Goal: Find specific page/section: Find specific page/section

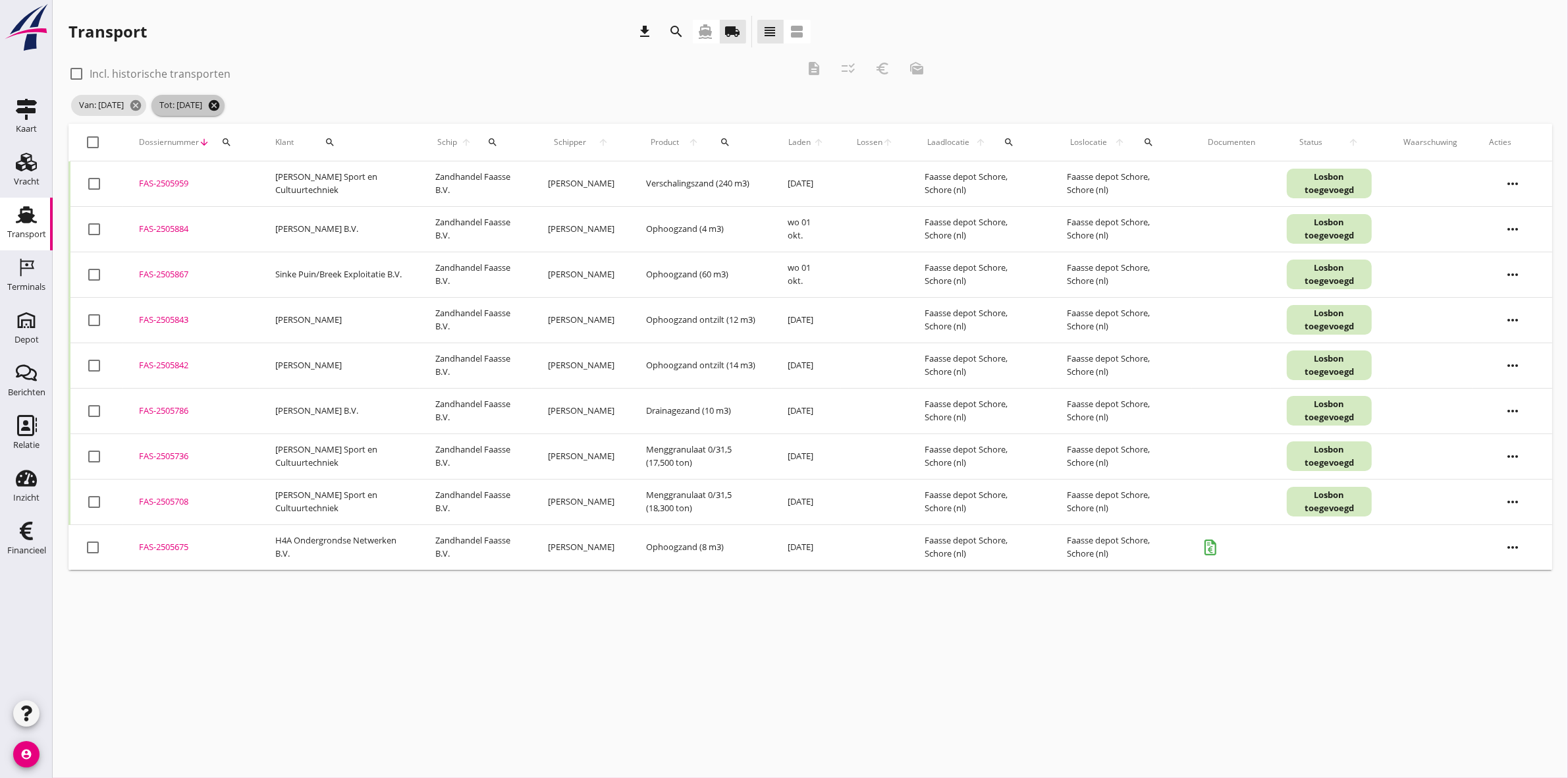
click at [221, 103] on icon "cancel" at bounding box center [214, 105] width 13 height 13
click at [142, 104] on icon "cancel" at bounding box center [136, 105] width 13 height 13
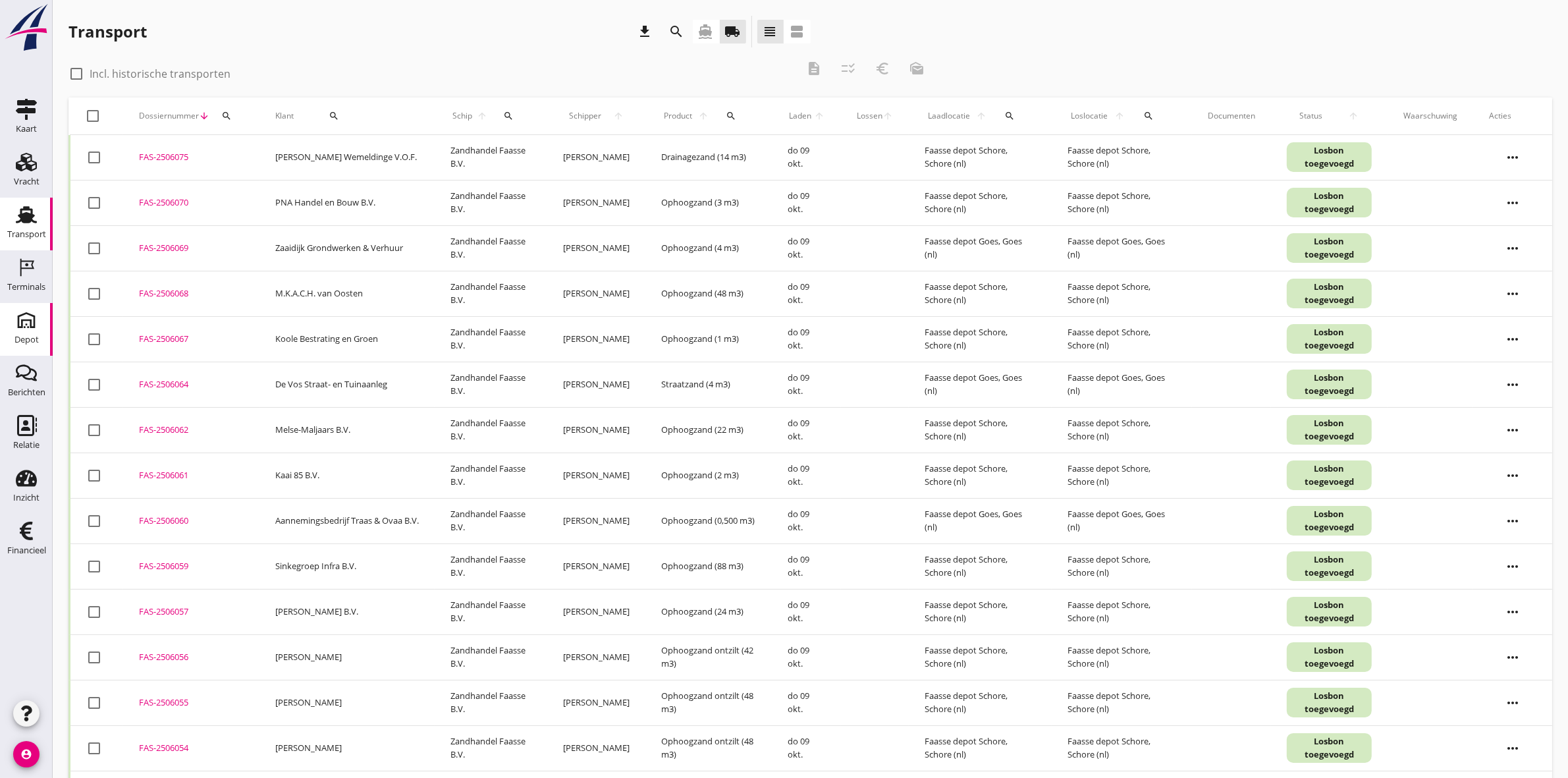
click at [11, 331] on link "[GEOGRAPHIC_DATA]" at bounding box center [27, 329] width 53 height 53
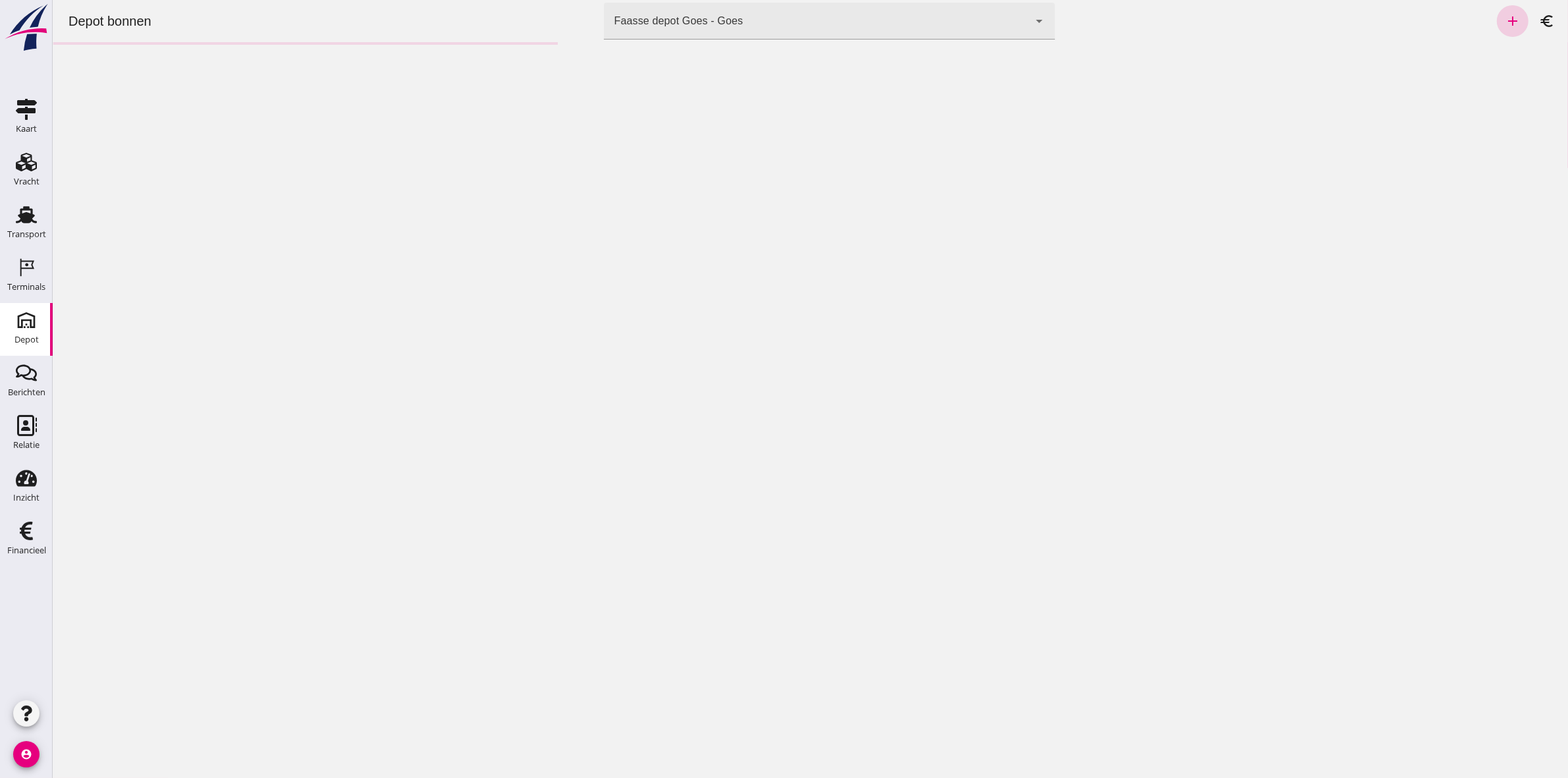
click at [1504, 17] on icon "add" at bounding box center [1512, 21] width 16 height 16
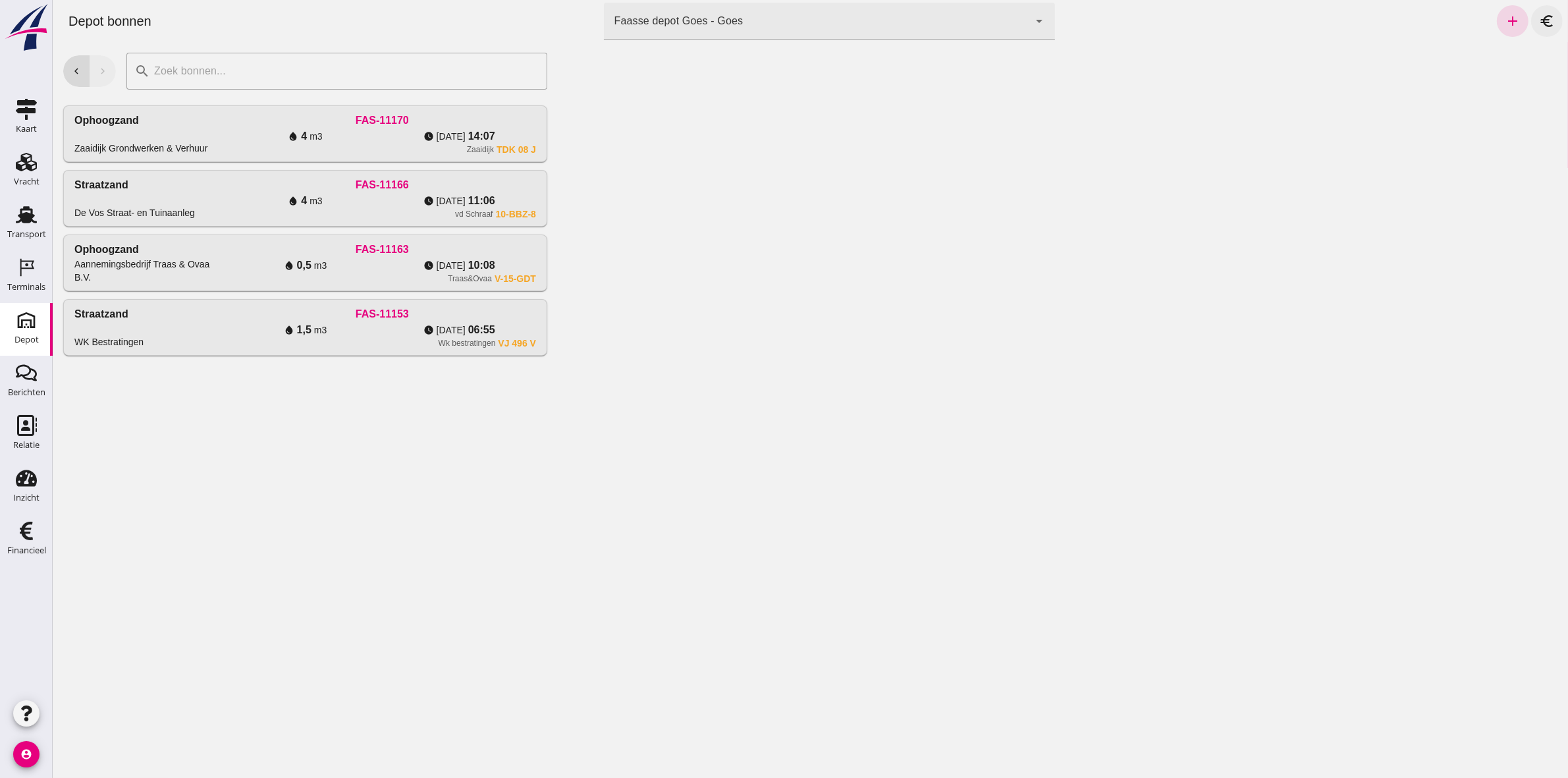
click at [1539, 20] on icon "euro" at bounding box center [1547, 21] width 16 height 16
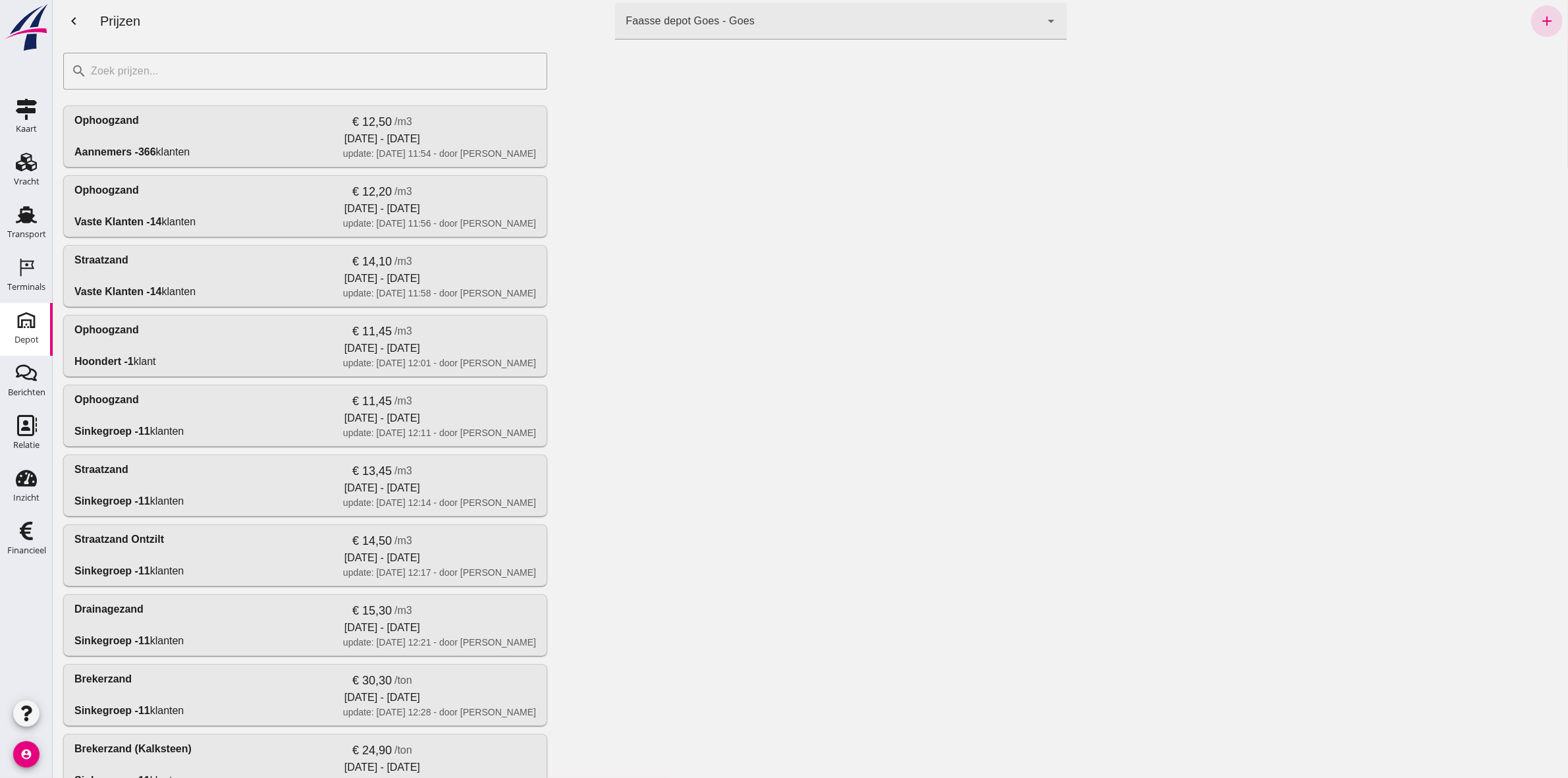
click at [995, 125] on div at bounding box center [1062, 410] width 1011 height 736
click at [1005, 17] on div "Faasse depot Goes - Goes 8d49d884-38cb-411c-a66c-fafb858bb749" at bounding box center [827, 21] width 425 height 37
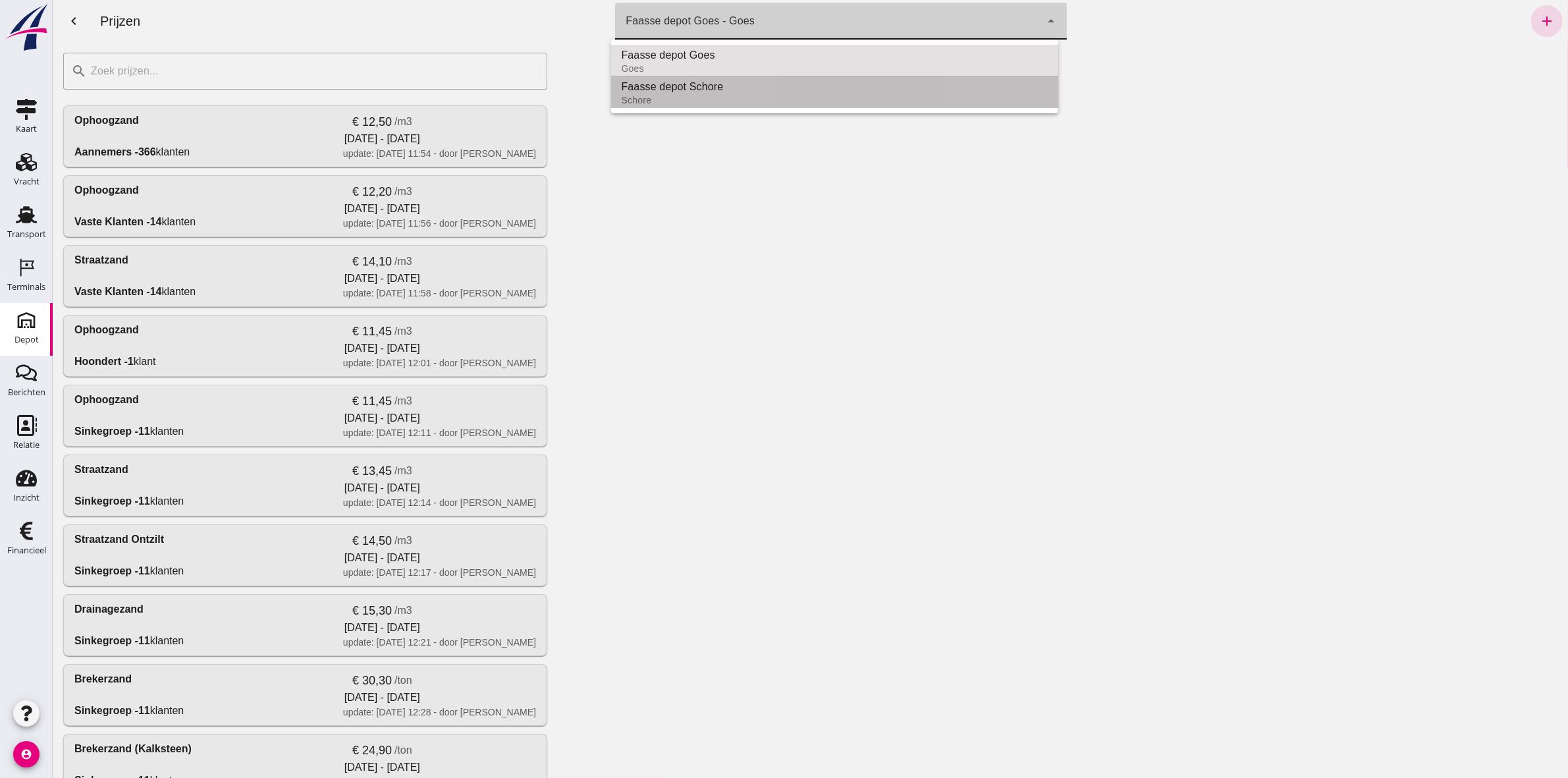
click at [645, 95] on div "Schore" at bounding box center [834, 100] width 427 height 11
type input "da4e762a-ddf1-4556-b2ca-bcf6277de398"
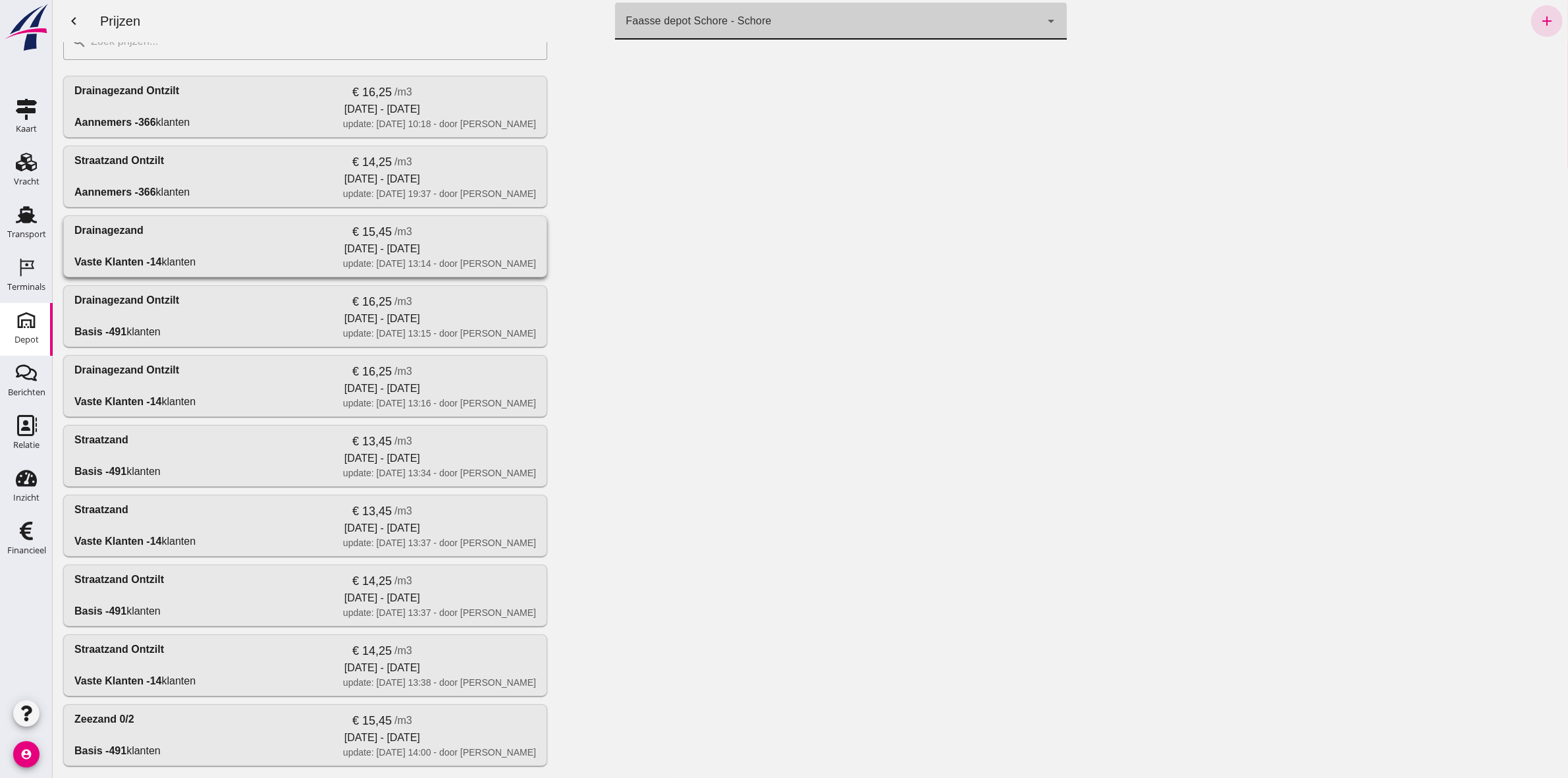
scroll to position [58, 0]
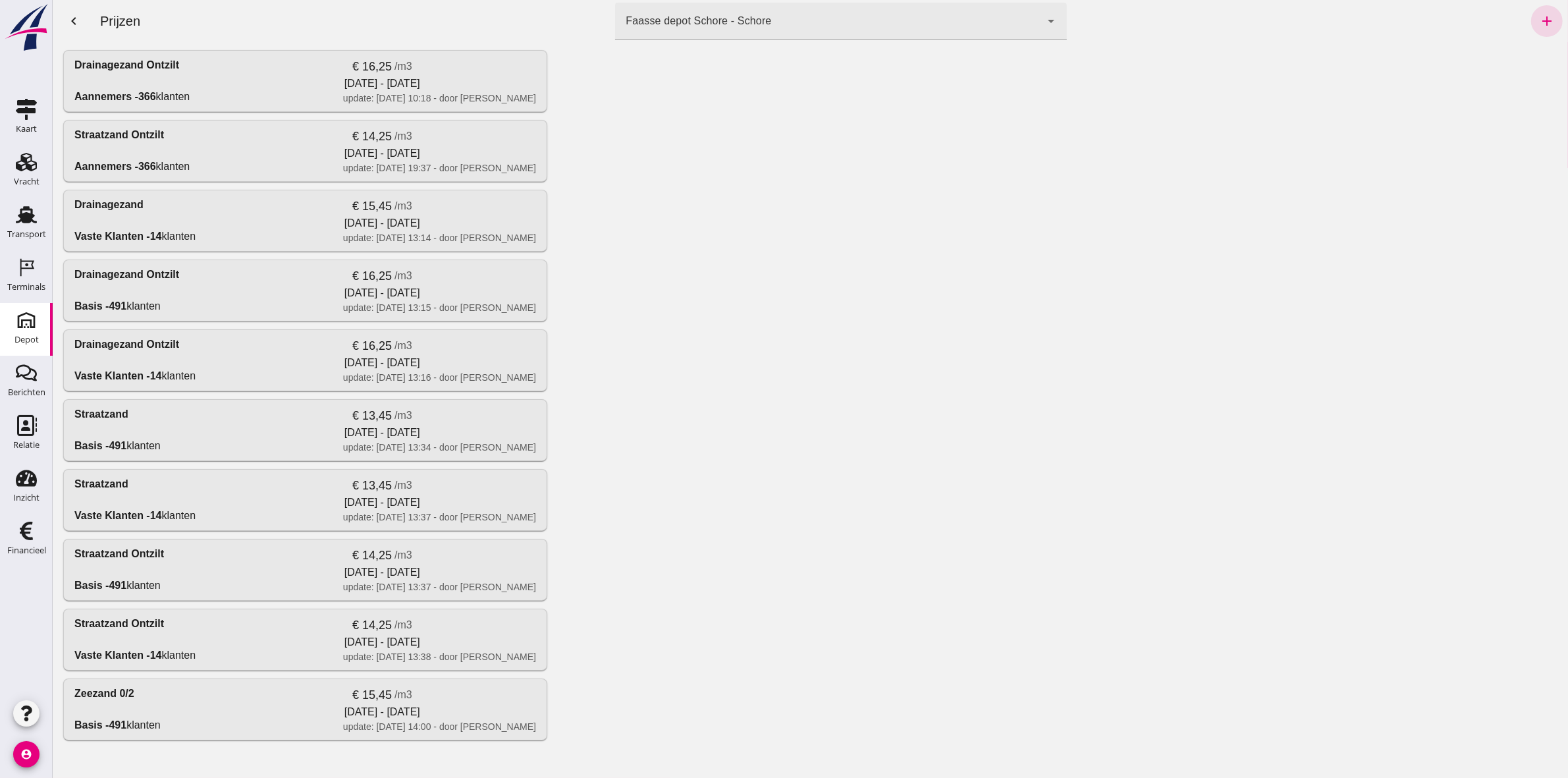
click at [1302, 229] on div at bounding box center [1062, 410] width 1011 height 736
click at [72, 15] on icon "chevron_left" at bounding box center [73, 21] width 16 height 16
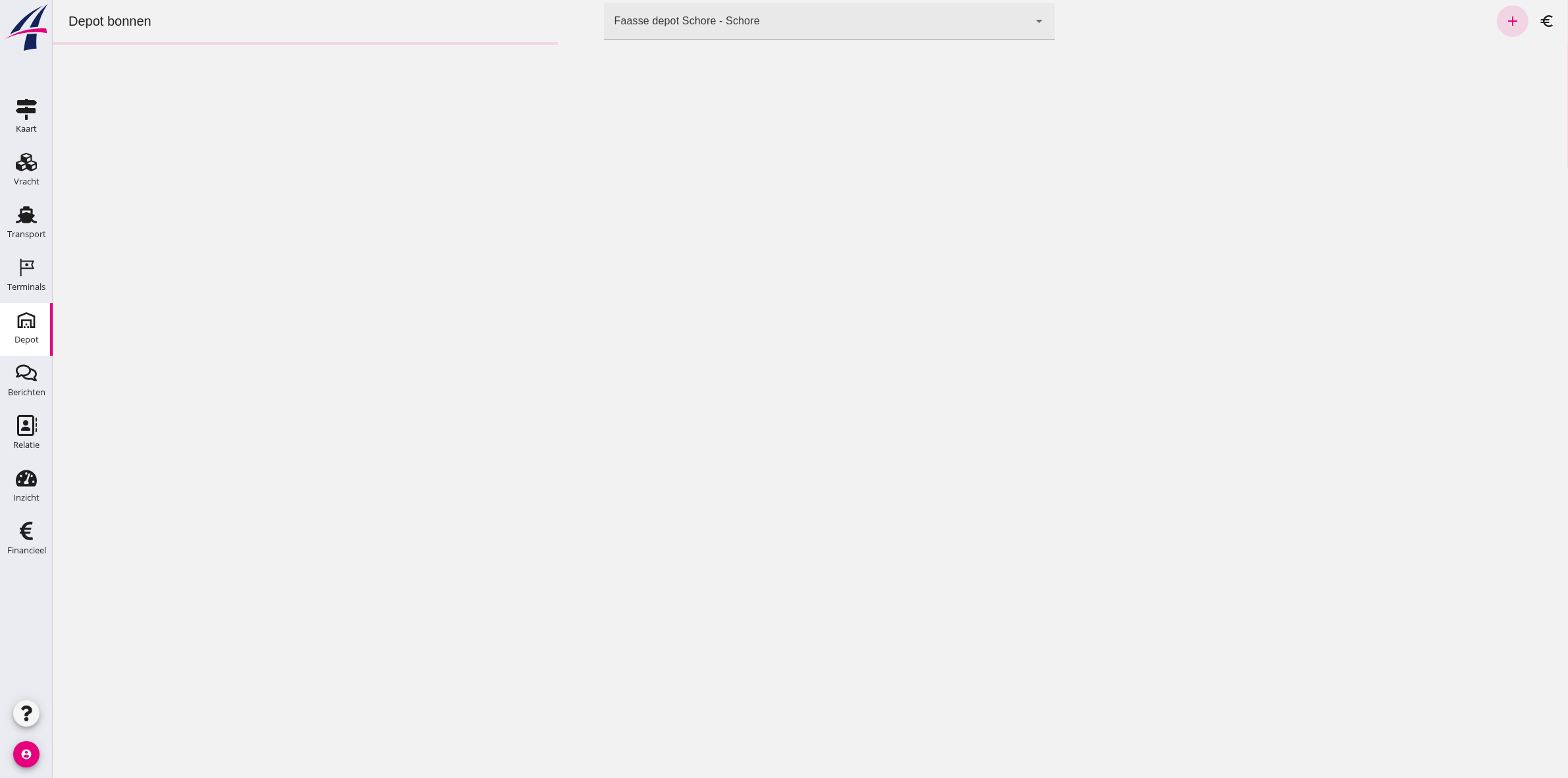
click at [72, 15] on div "Depot bonnen" at bounding box center [109, 21] width 104 height 19
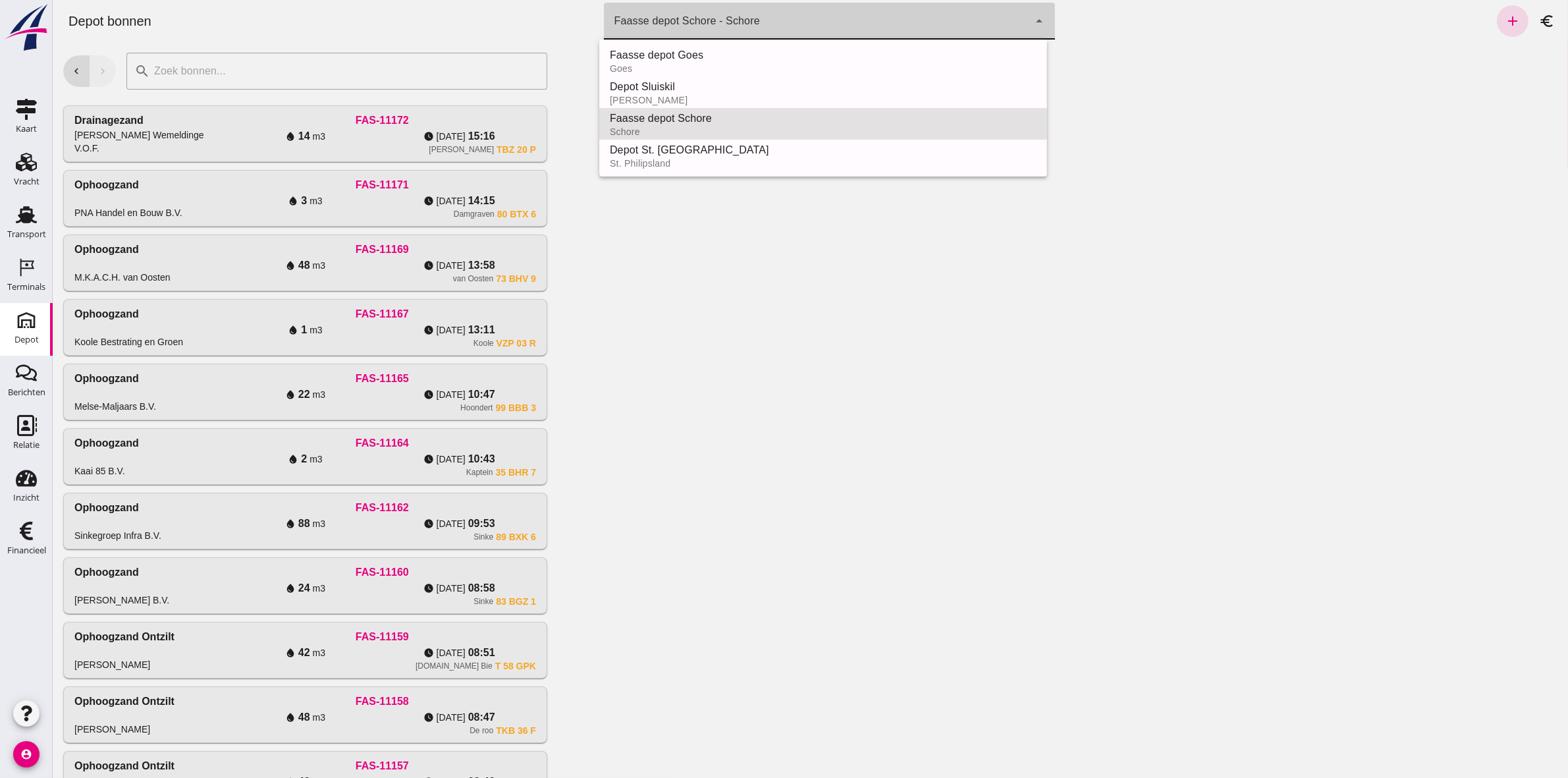
click at [911, 19] on div "Faasse depot Schore - Schore da4e762a-ddf1-4556-b2ca-bcf6277de398" at bounding box center [816, 21] width 425 height 37
click at [731, 130] on div "Schore" at bounding box center [822, 132] width 427 height 11
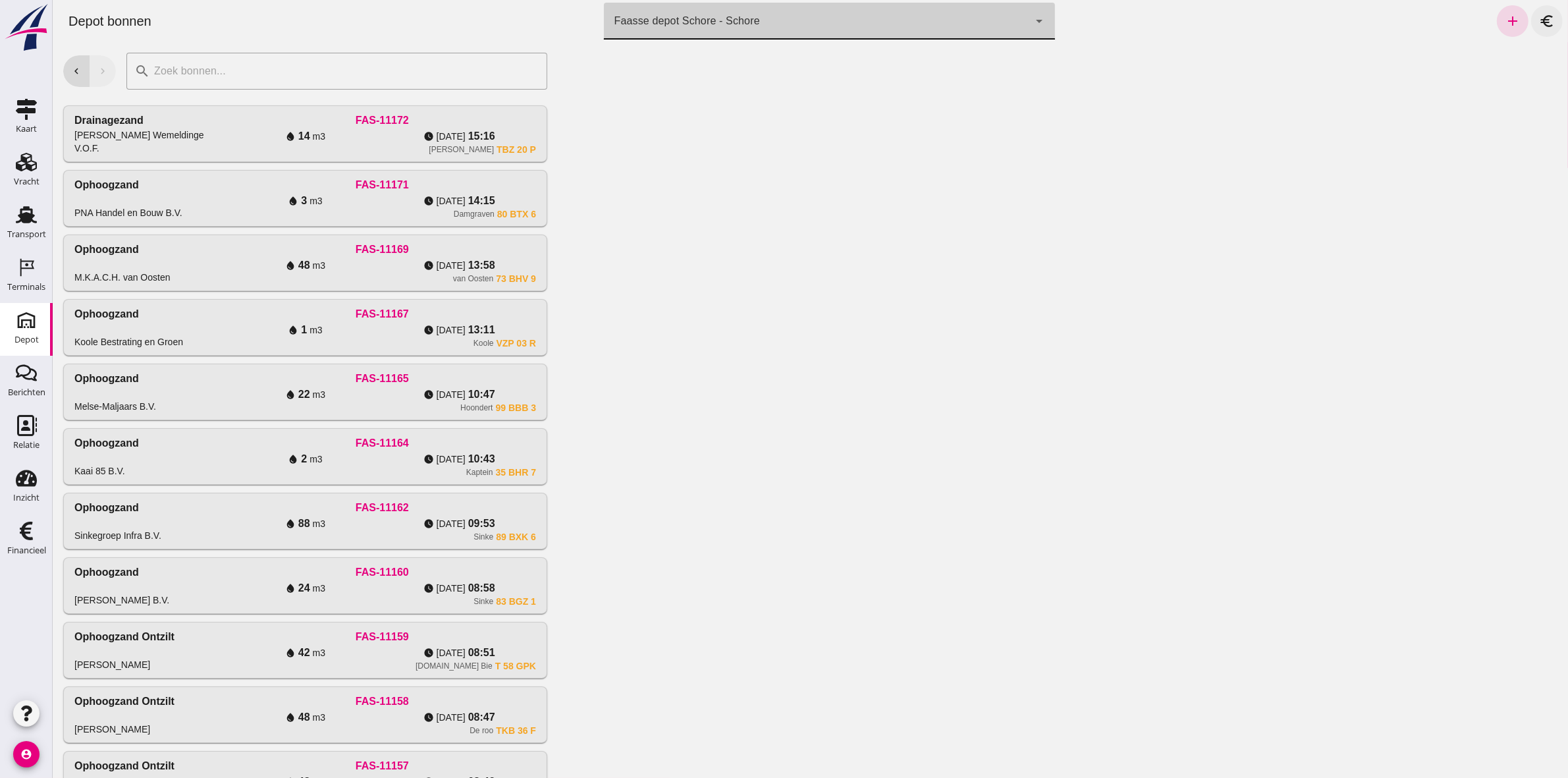
click at [1539, 15] on icon "euro" at bounding box center [1547, 21] width 16 height 16
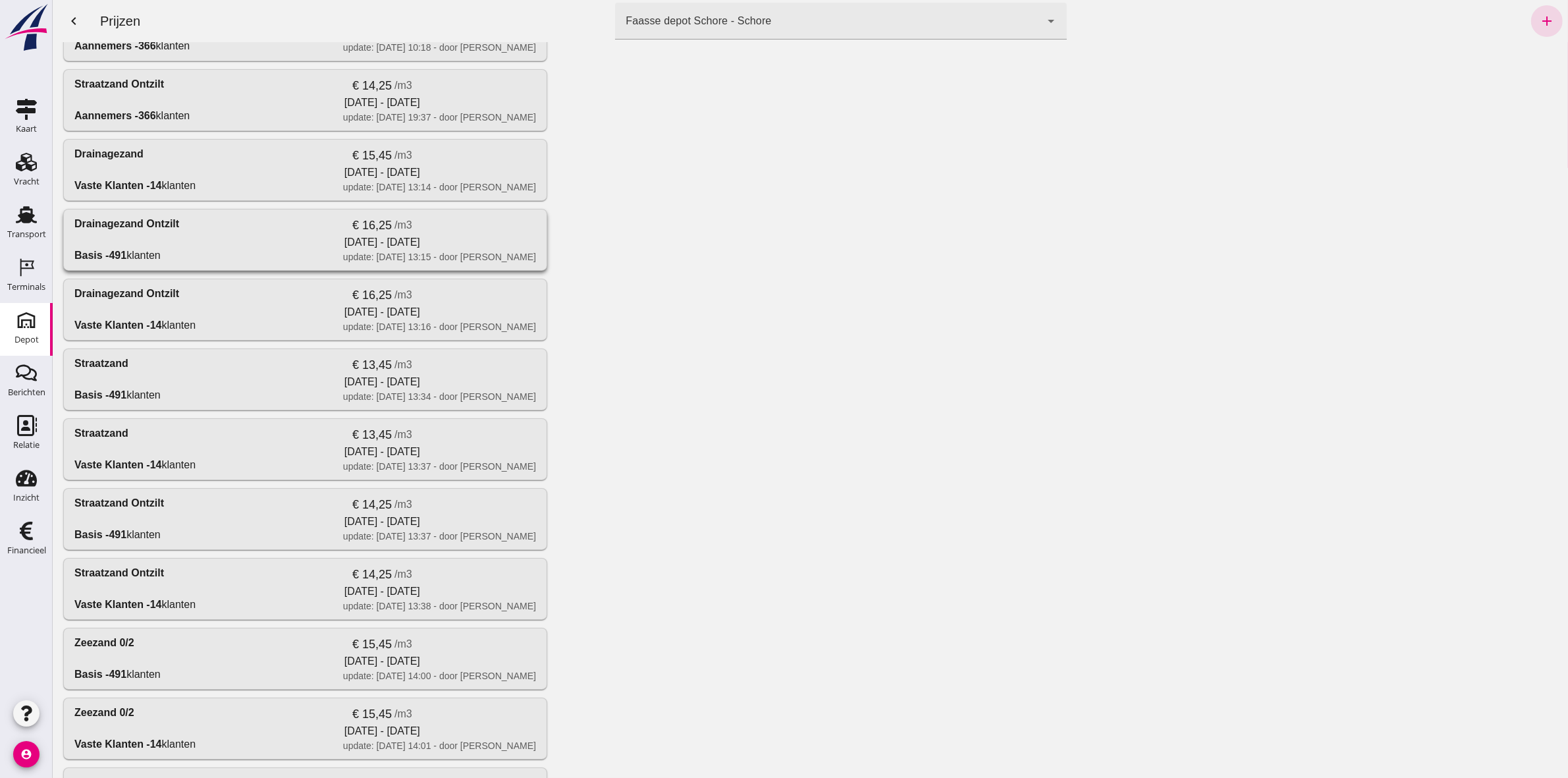
scroll to position [0, 0]
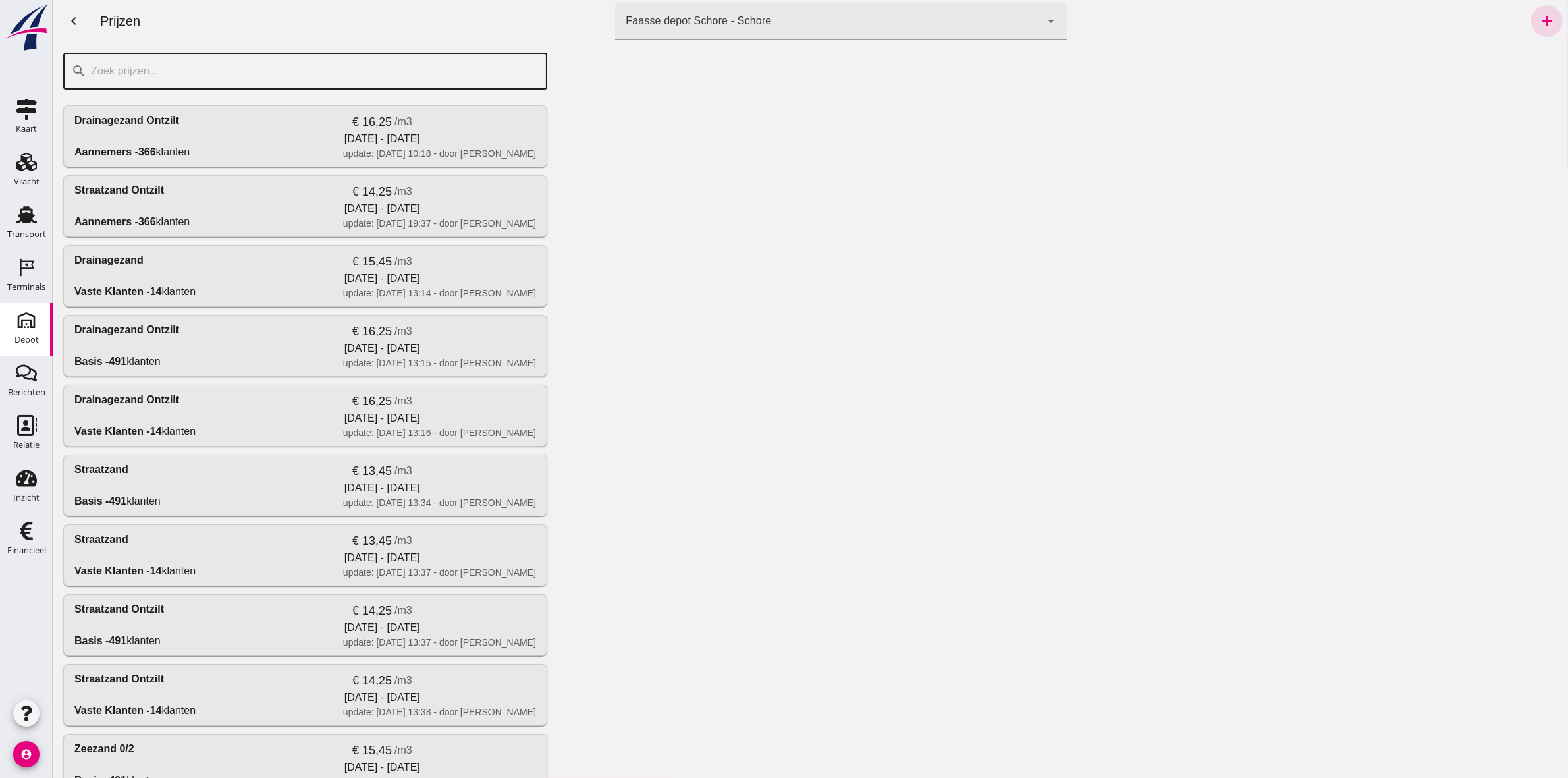
click at [255, 60] on input "text" at bounding box center [312, 72] width 453 height 37
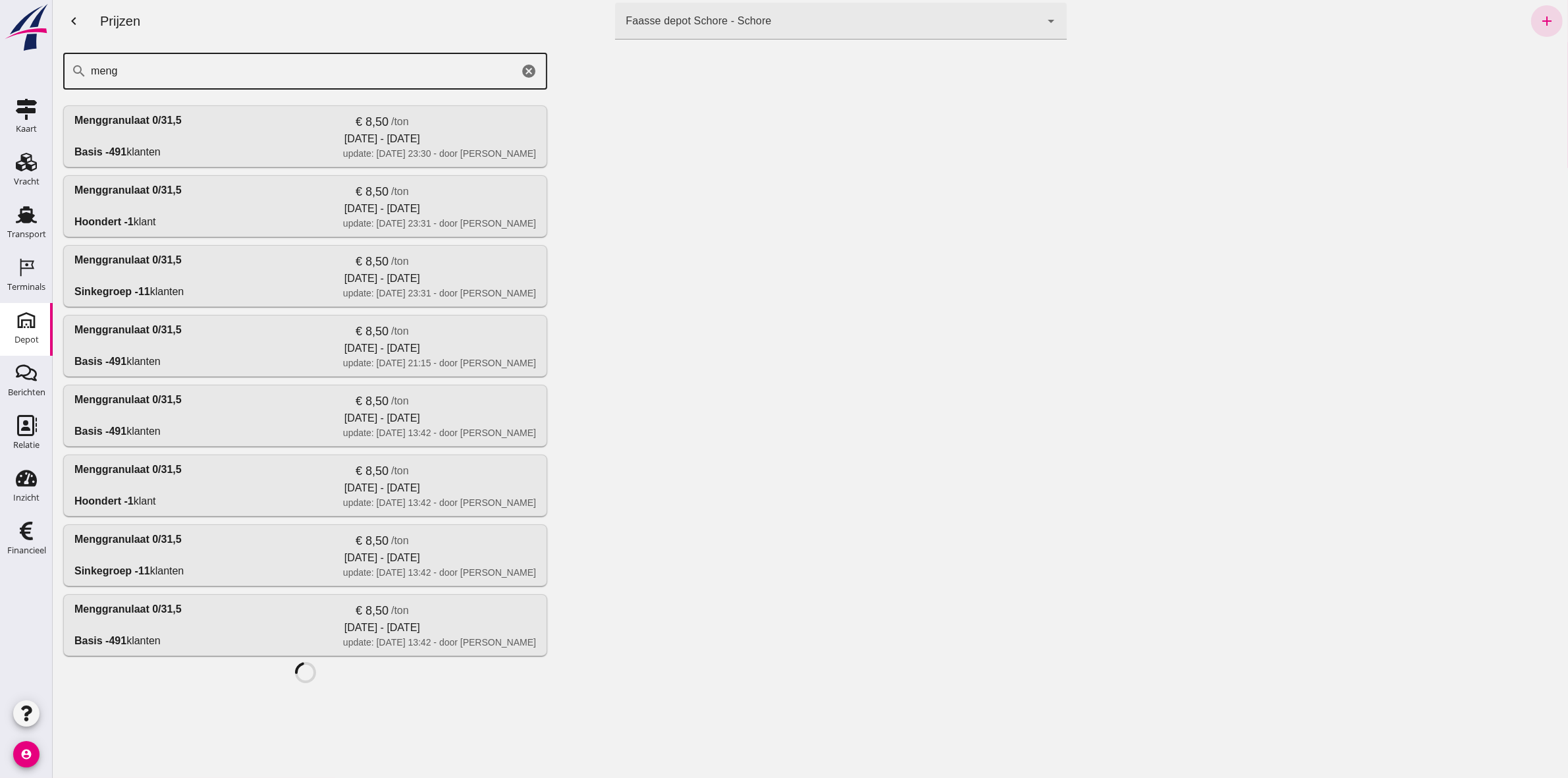
type input "meng"
